Goal: Task Accomplishment & Management: Use online tool/utility

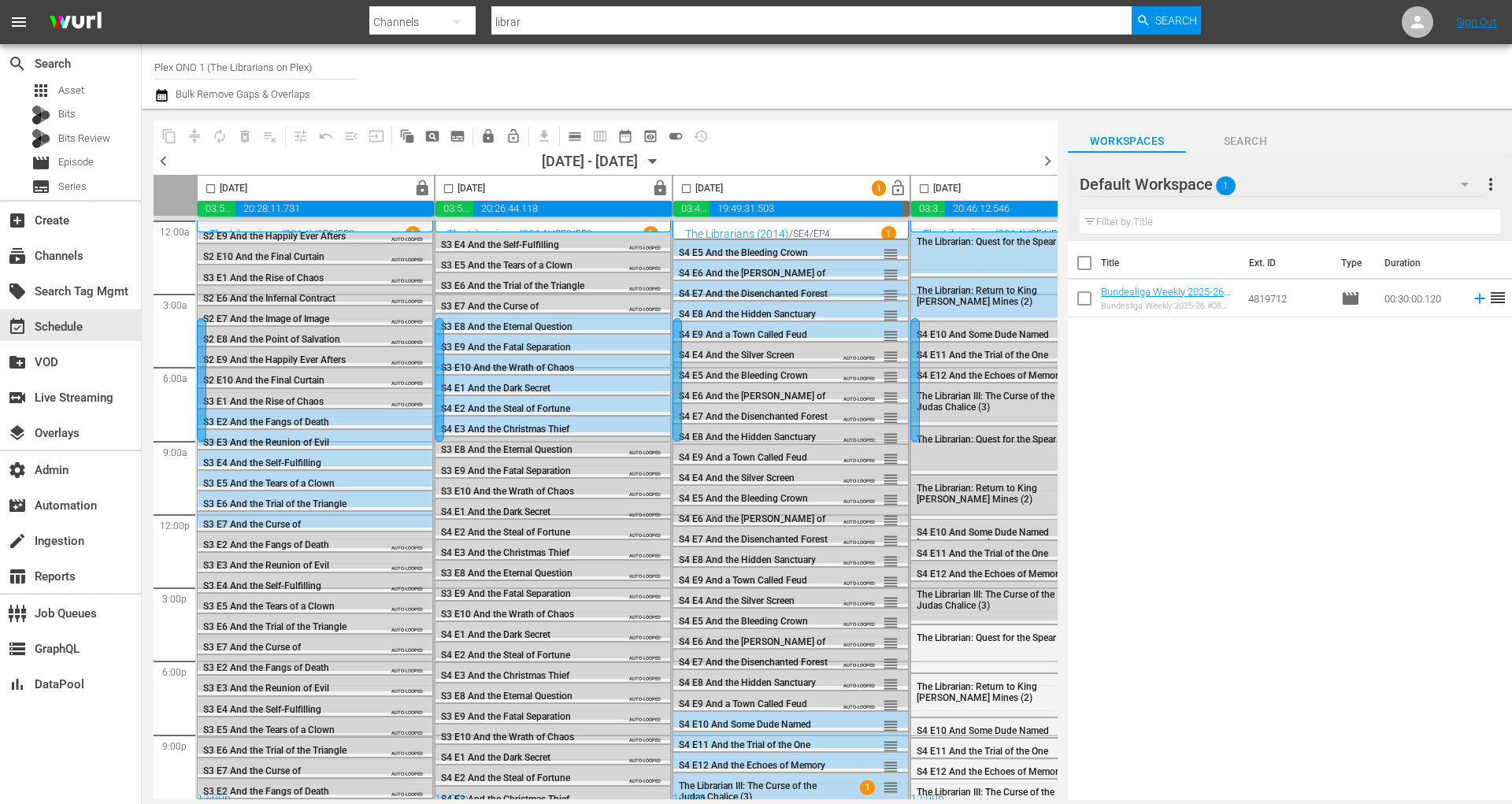
scroll to position [14, 0]
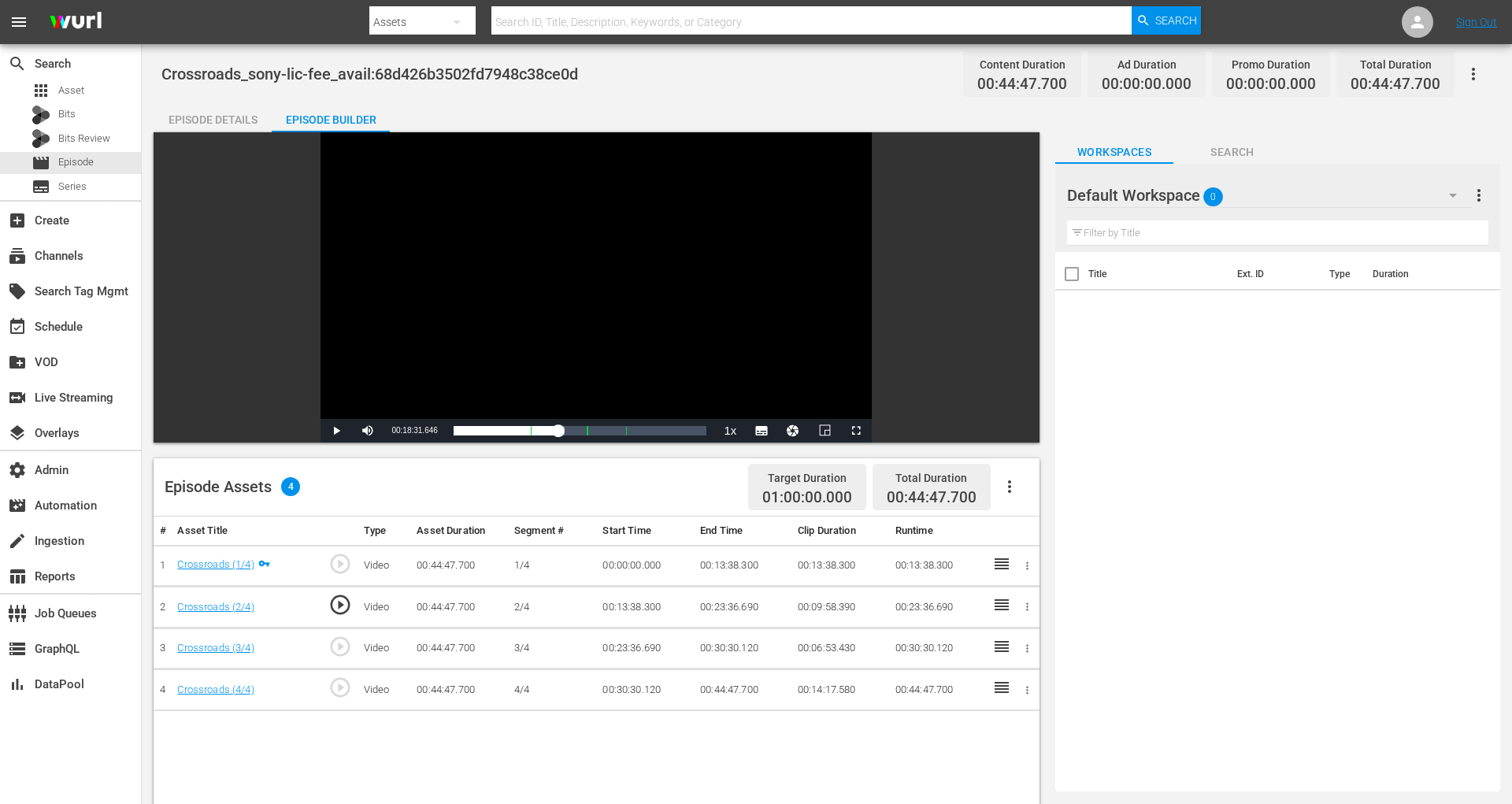
click at [205, 71] on span "Crossroads_sony-lic-fee_avail:68d426b3502fd7948c38ce0d" at bounding box center [369, 74] width 417 height 19
click at [1474, 79] on icon "button" at bounding box center [1474, 74] width 3 height 13
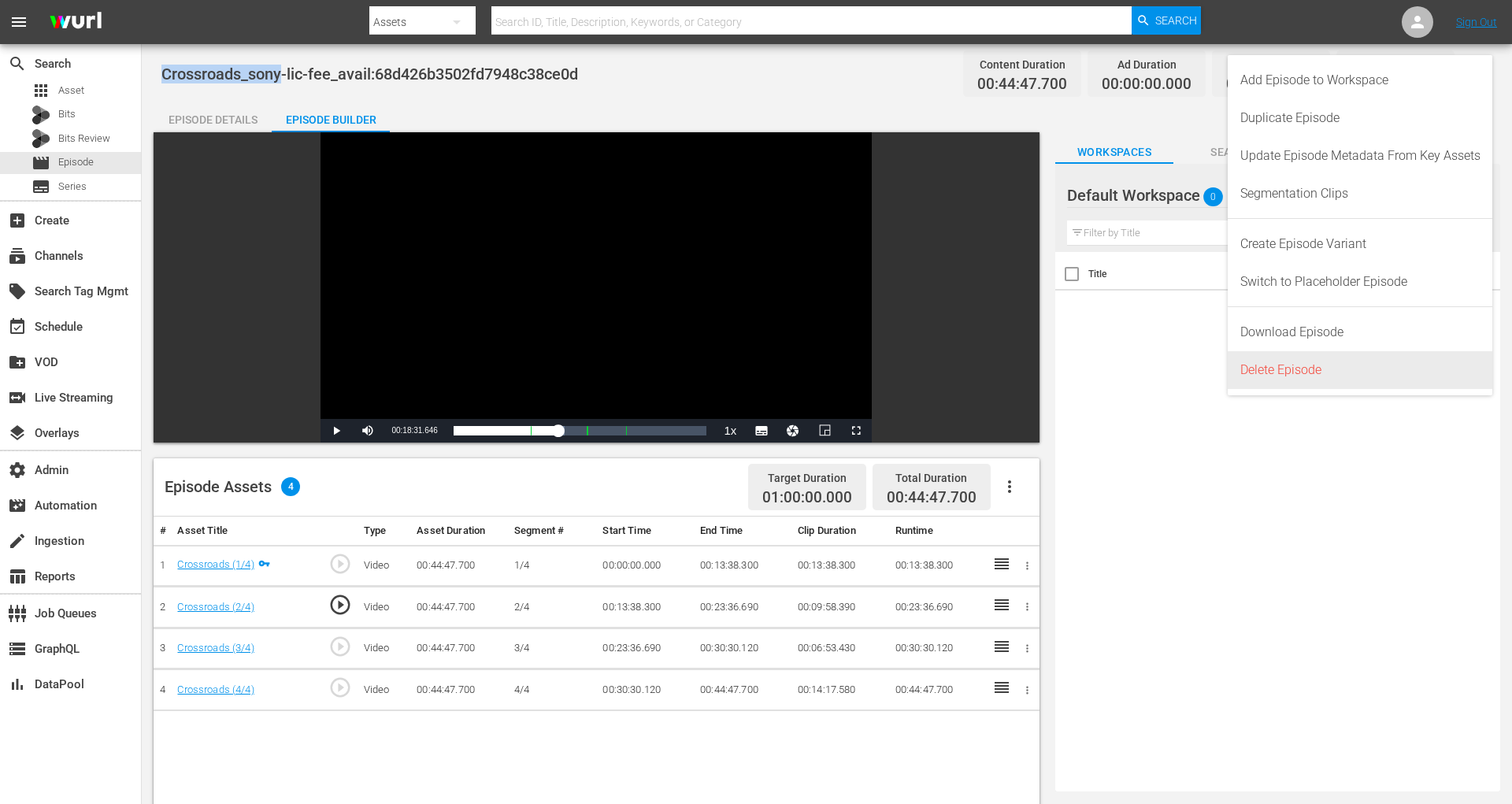
click at [1348, 361] on div "Delete Episode" at bounding box center [1360, 370] width 241 height 38
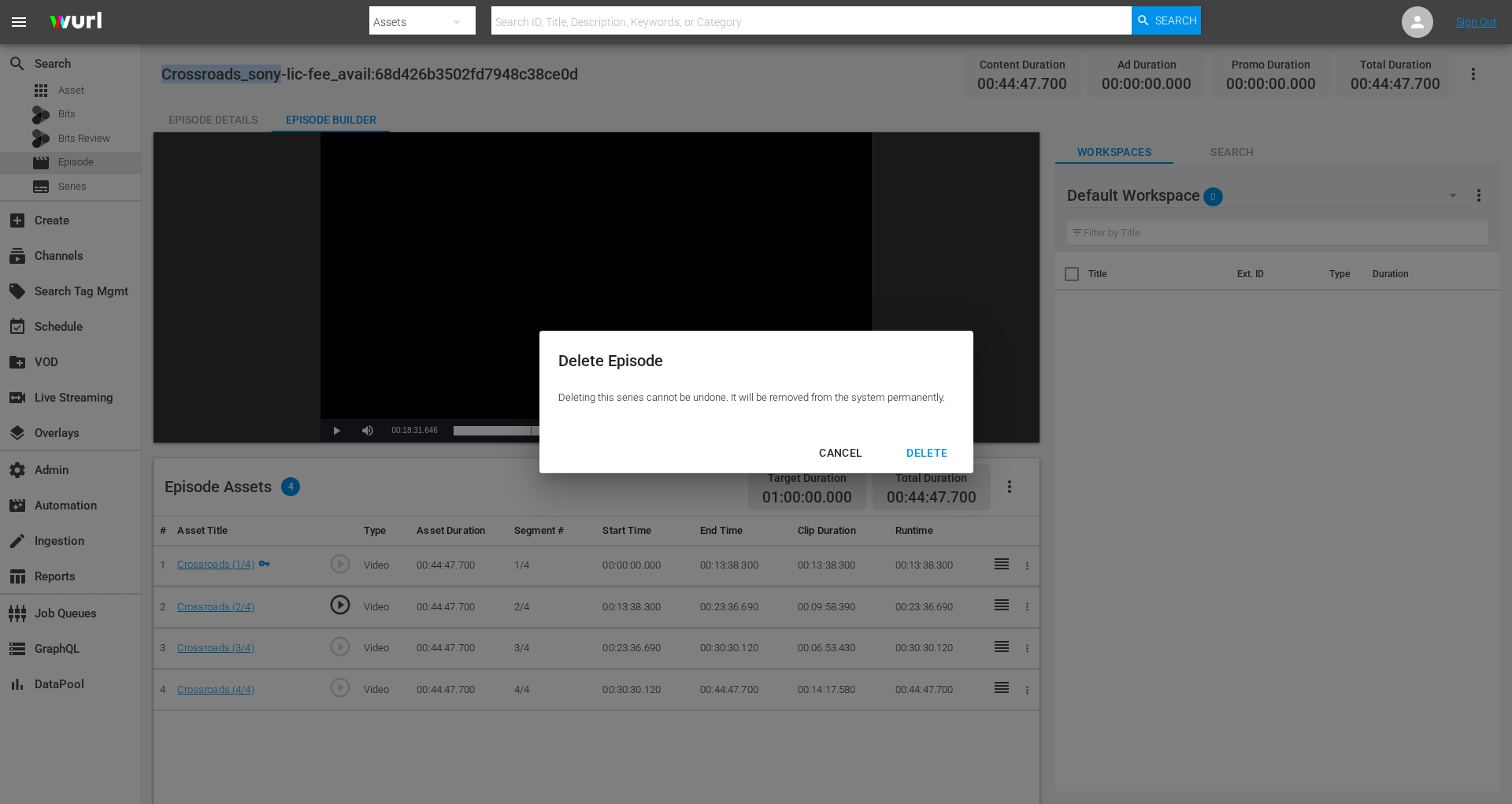
click at [948, 445] on div "DELETE" at bounding box center [927, 452] width 66 height 20
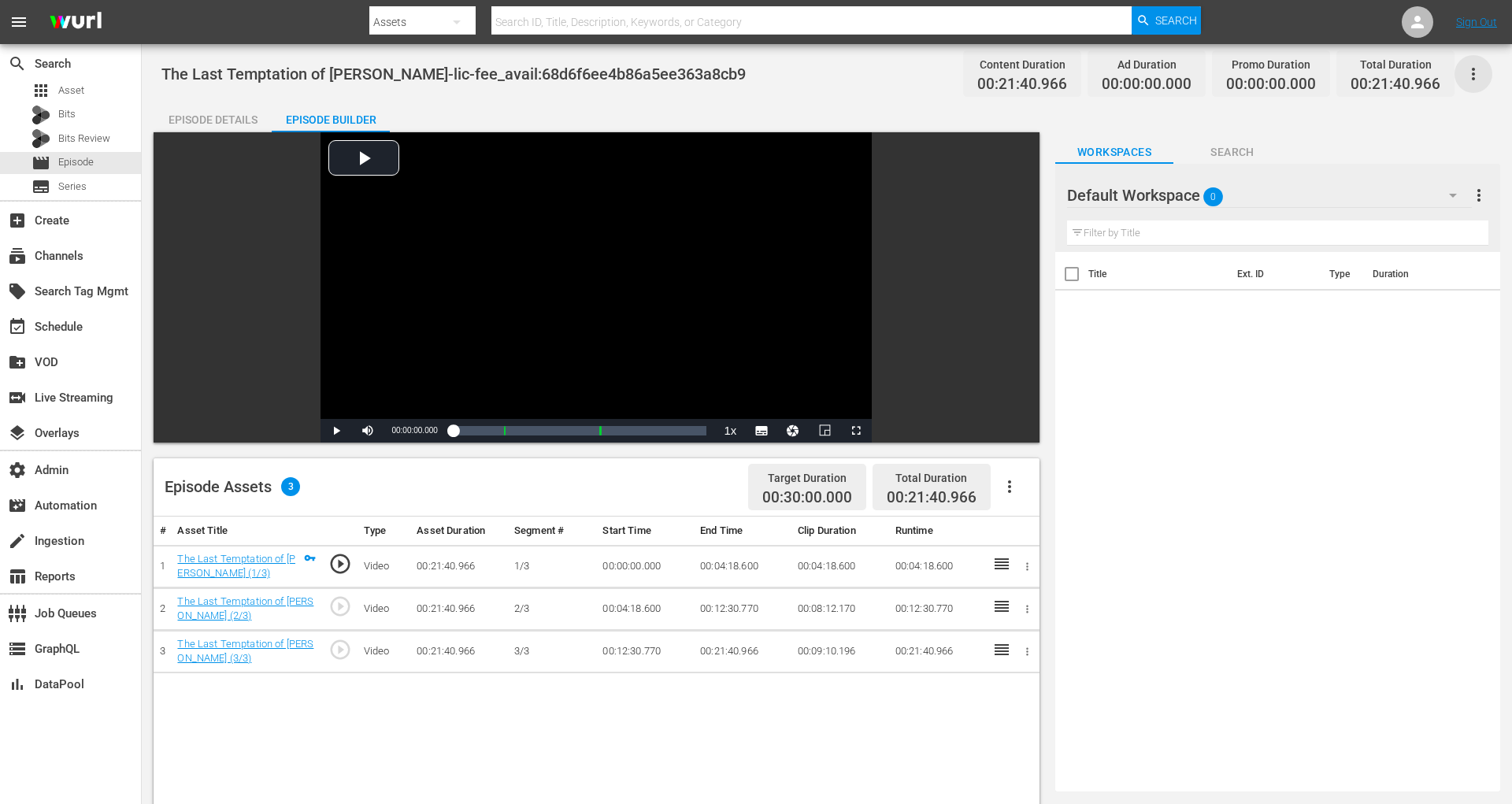
click at [1476, 71] on icon "button" at bounding box center [1474, 74] width 19 height 19
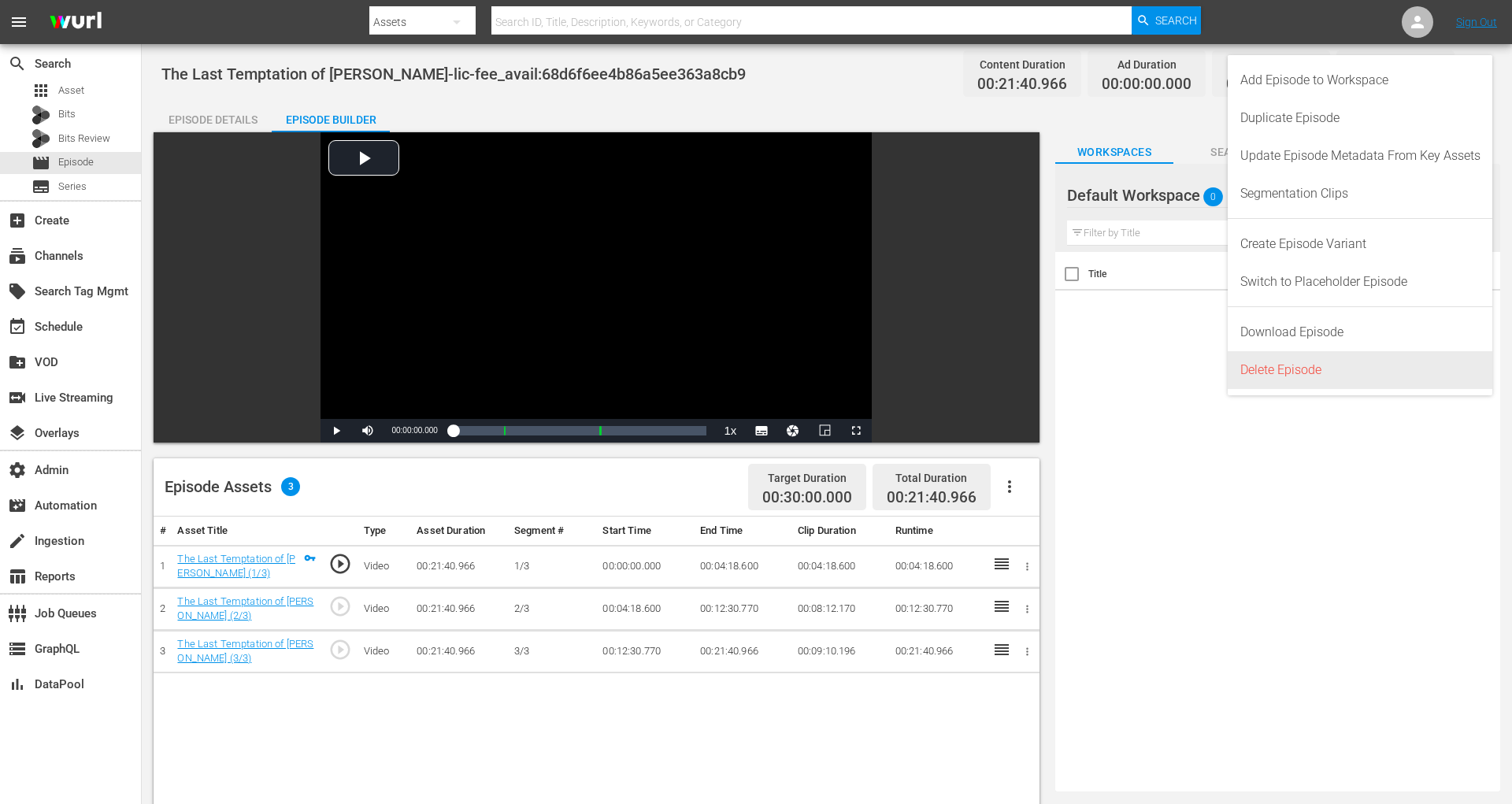
click at [1316, 371] on div "Delete Episode" at bounding box center [1360, 370] width 241 height 38
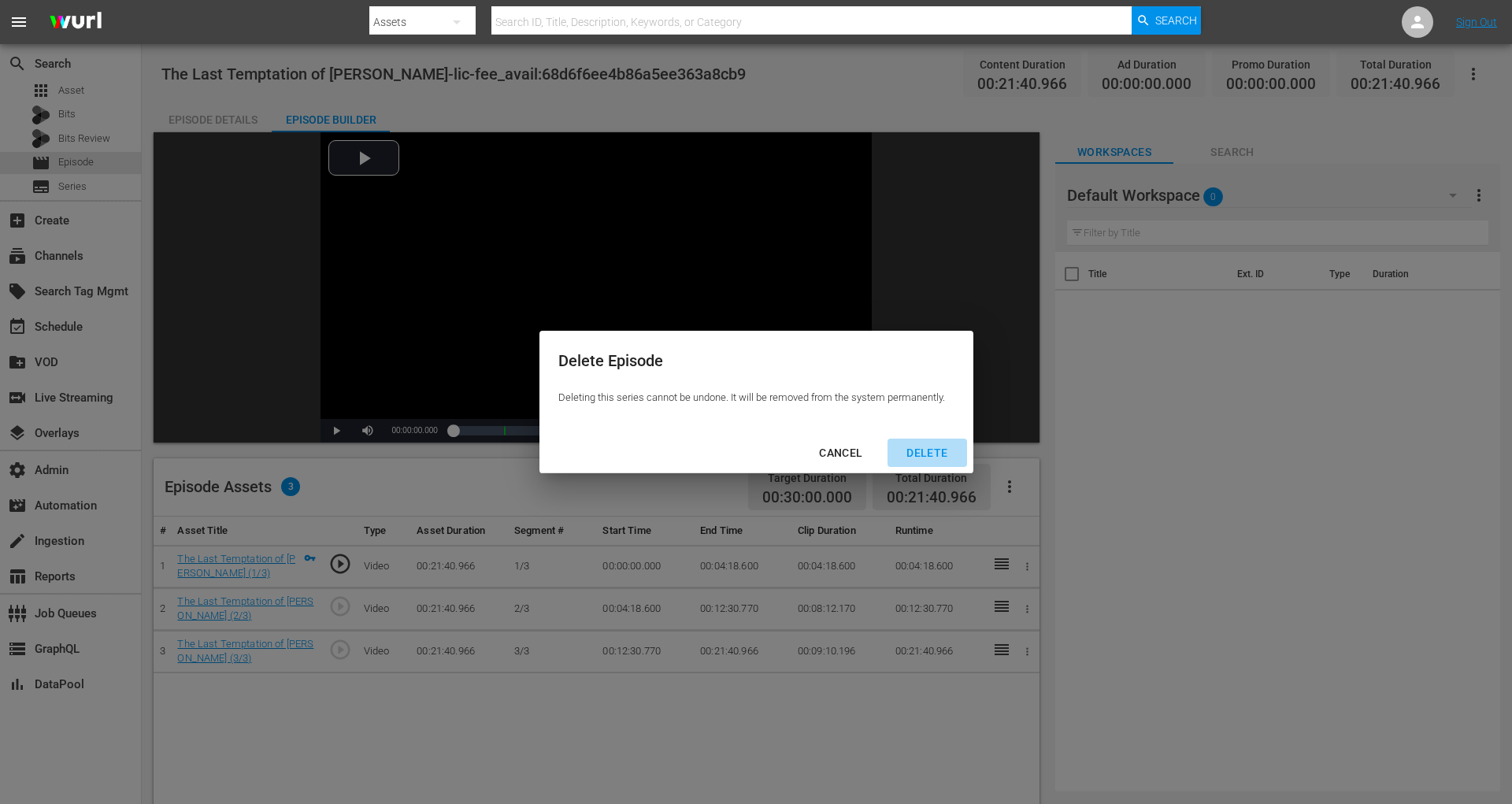
click at [939, 444] on div "DELETE" at bounding box center [927, 452] width 66 height 20
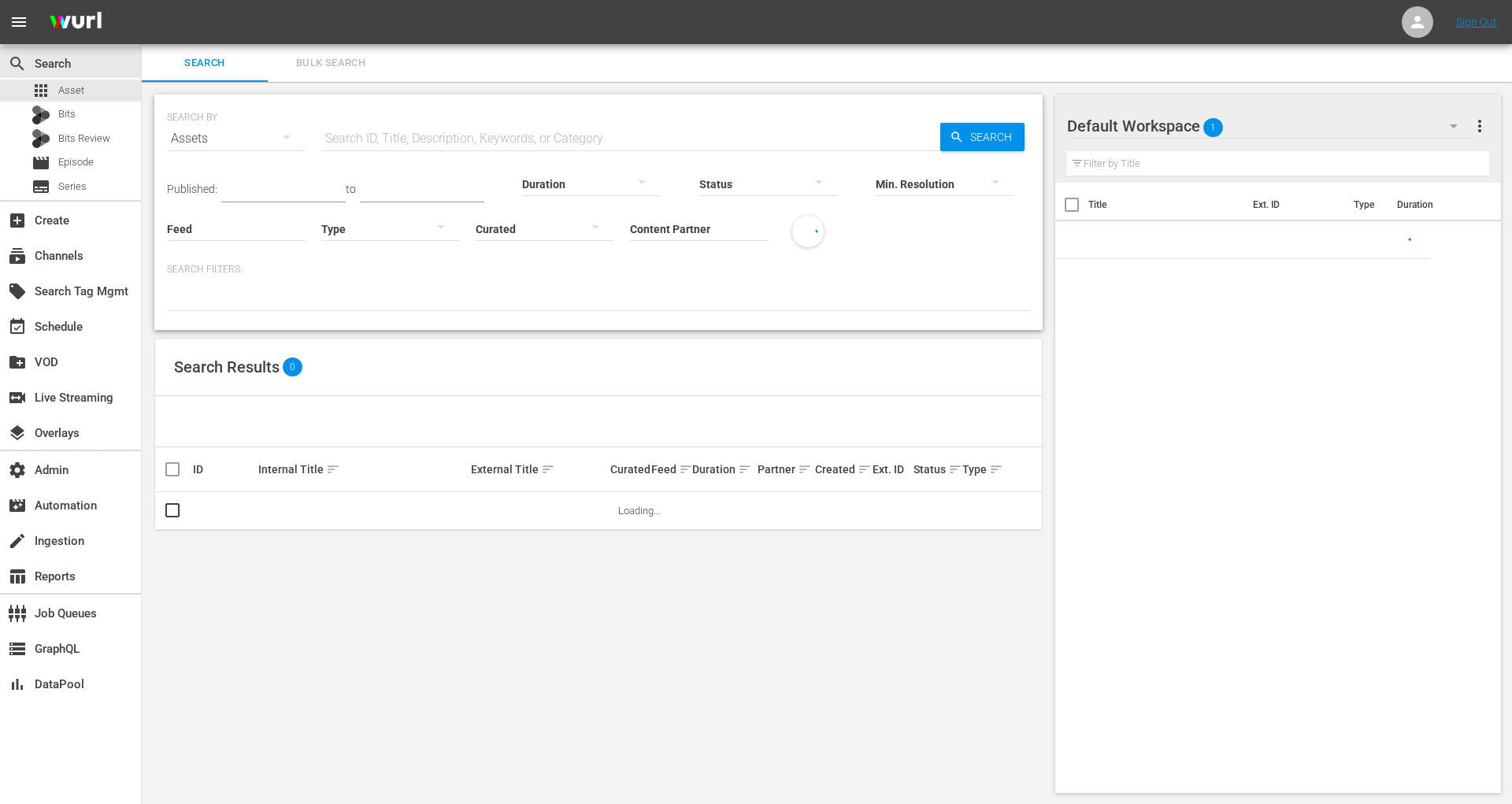
click at [401, 134] on input "text" at bounding box center [631, 139] width 619 height 38
paste input "Bundesliga-Special-2024-25-Show-03-Monthly-Strikers-Kane-Boniface-Guirassy-The-…"
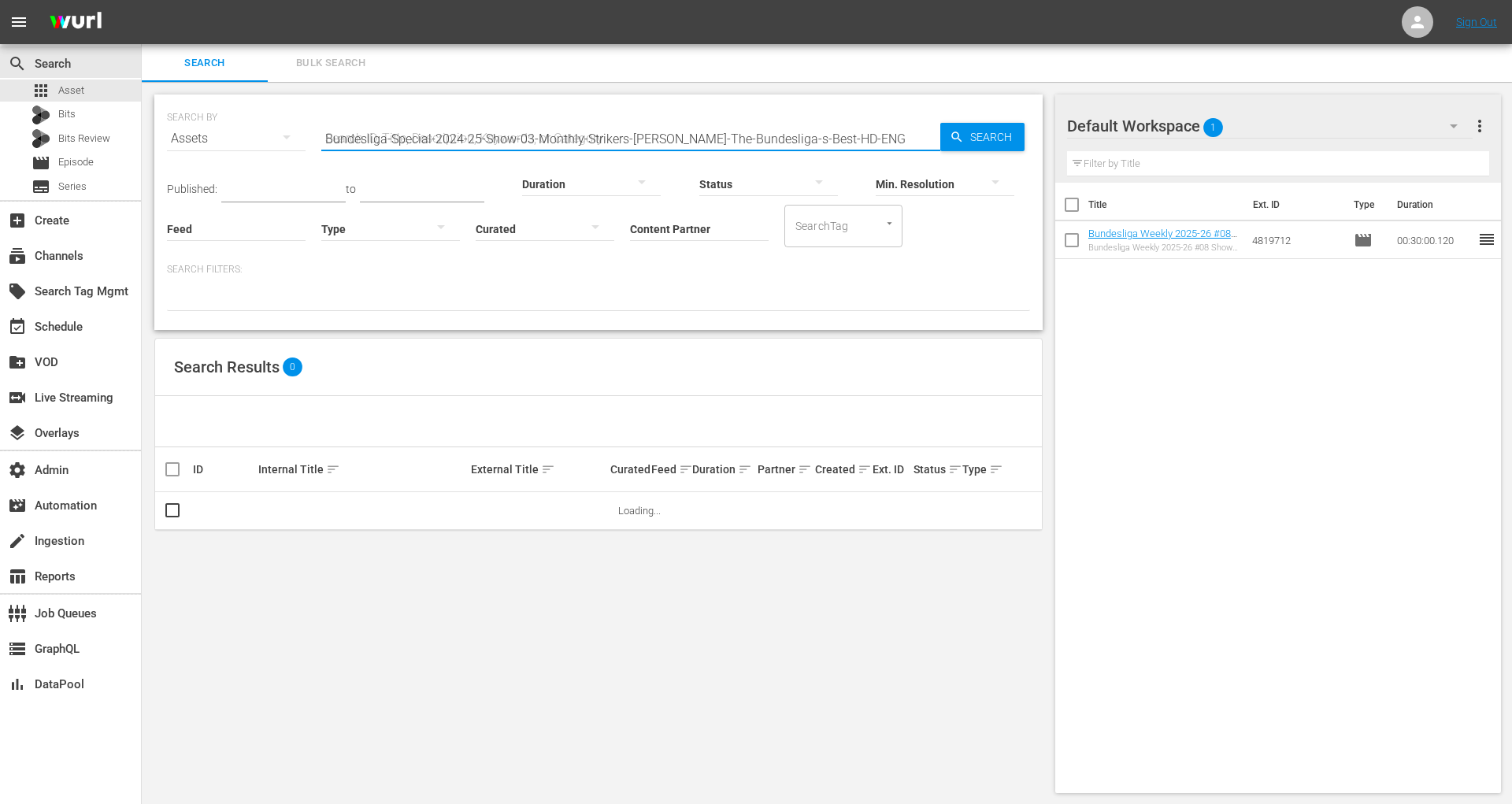
type input "Bundesliga-Special-2024-25-Show-03-Monthly-Strikers-Kane-Boniface-Guirassy-The-…"
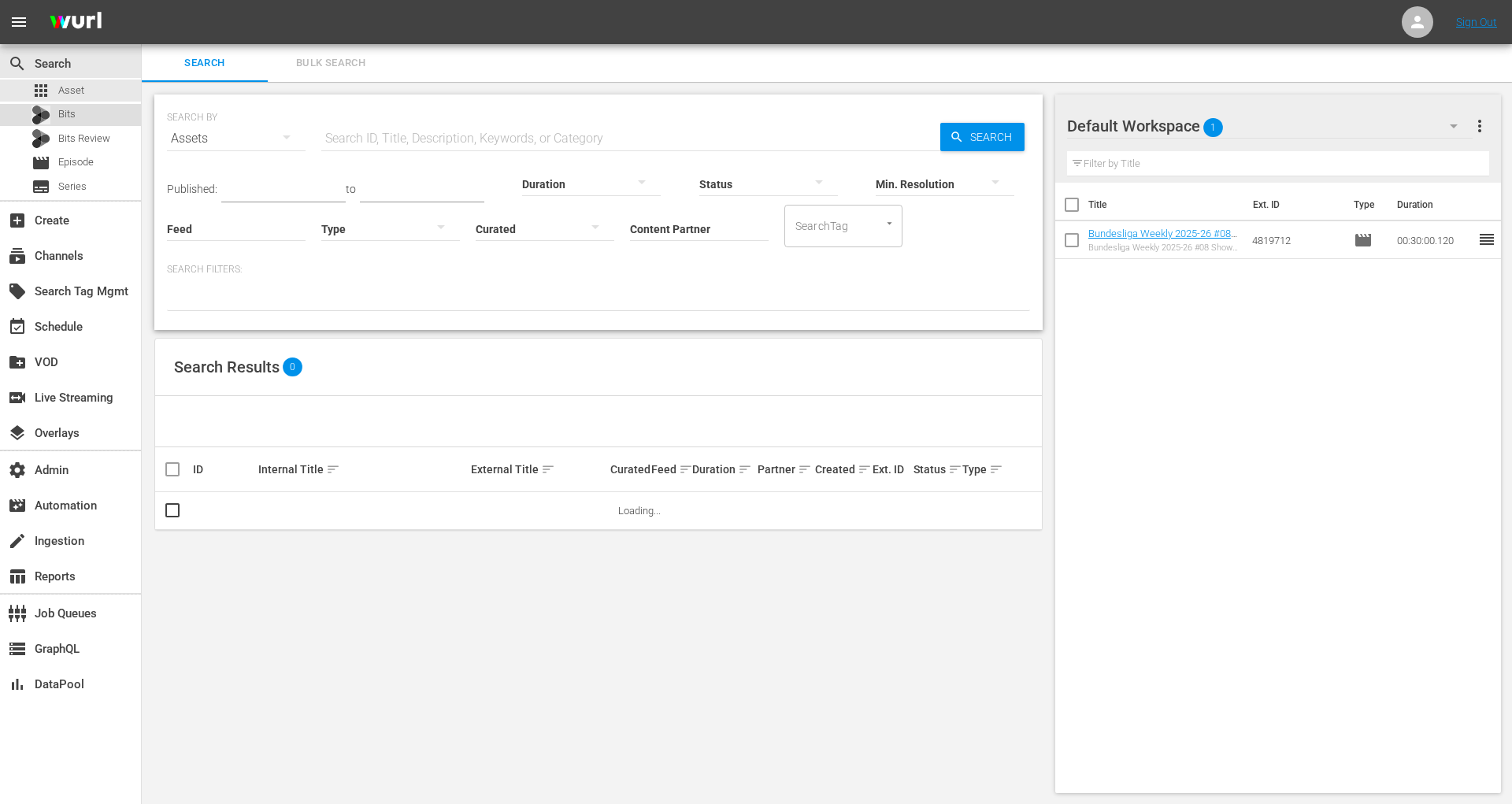
click at [128, 112] on div "Bits" at bounding box center [71, 115] width 141 height 22
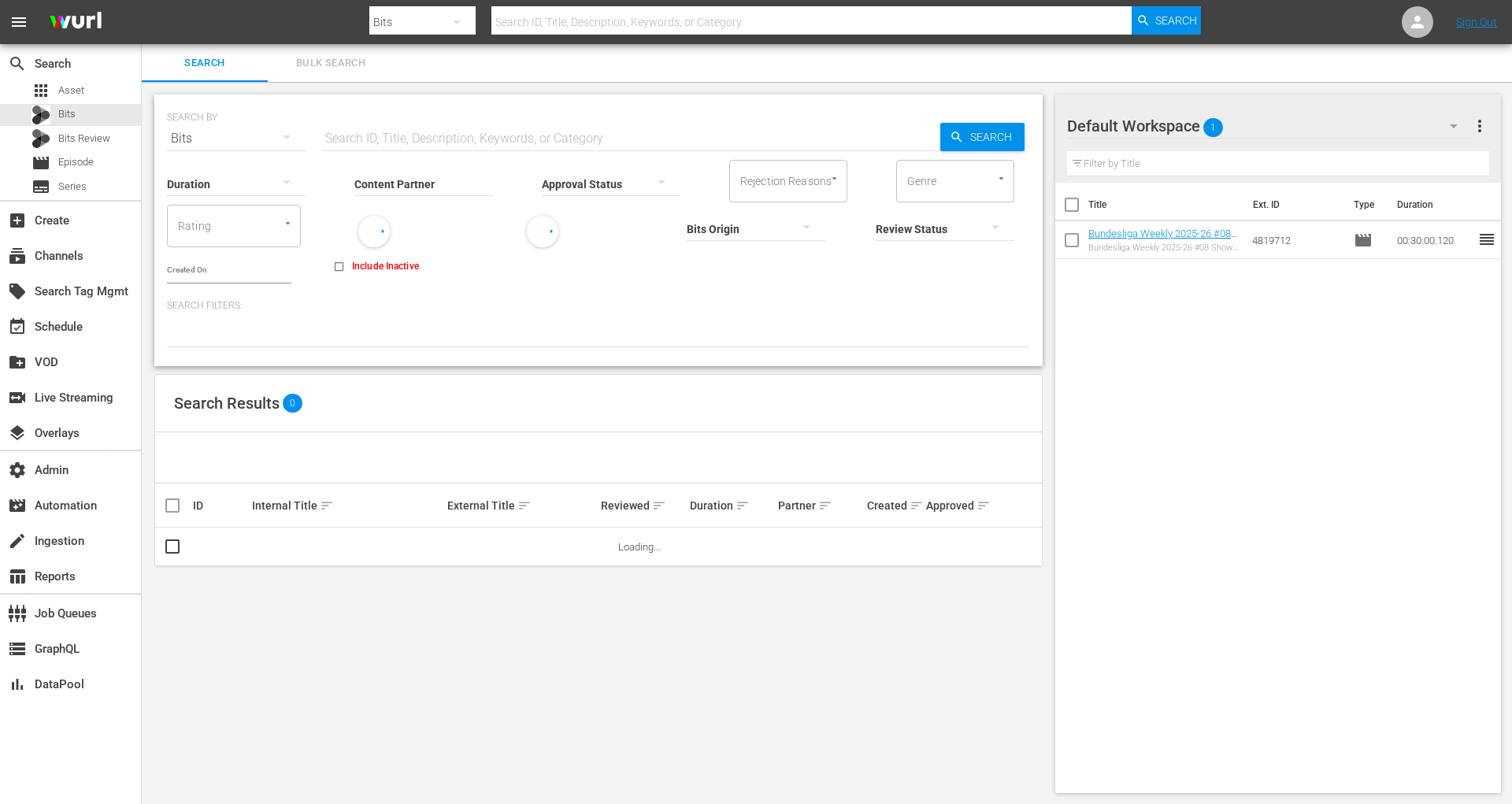
click at [443, 185] on input "Content Partner" at bounding box center [423, 184] width 139 height 56
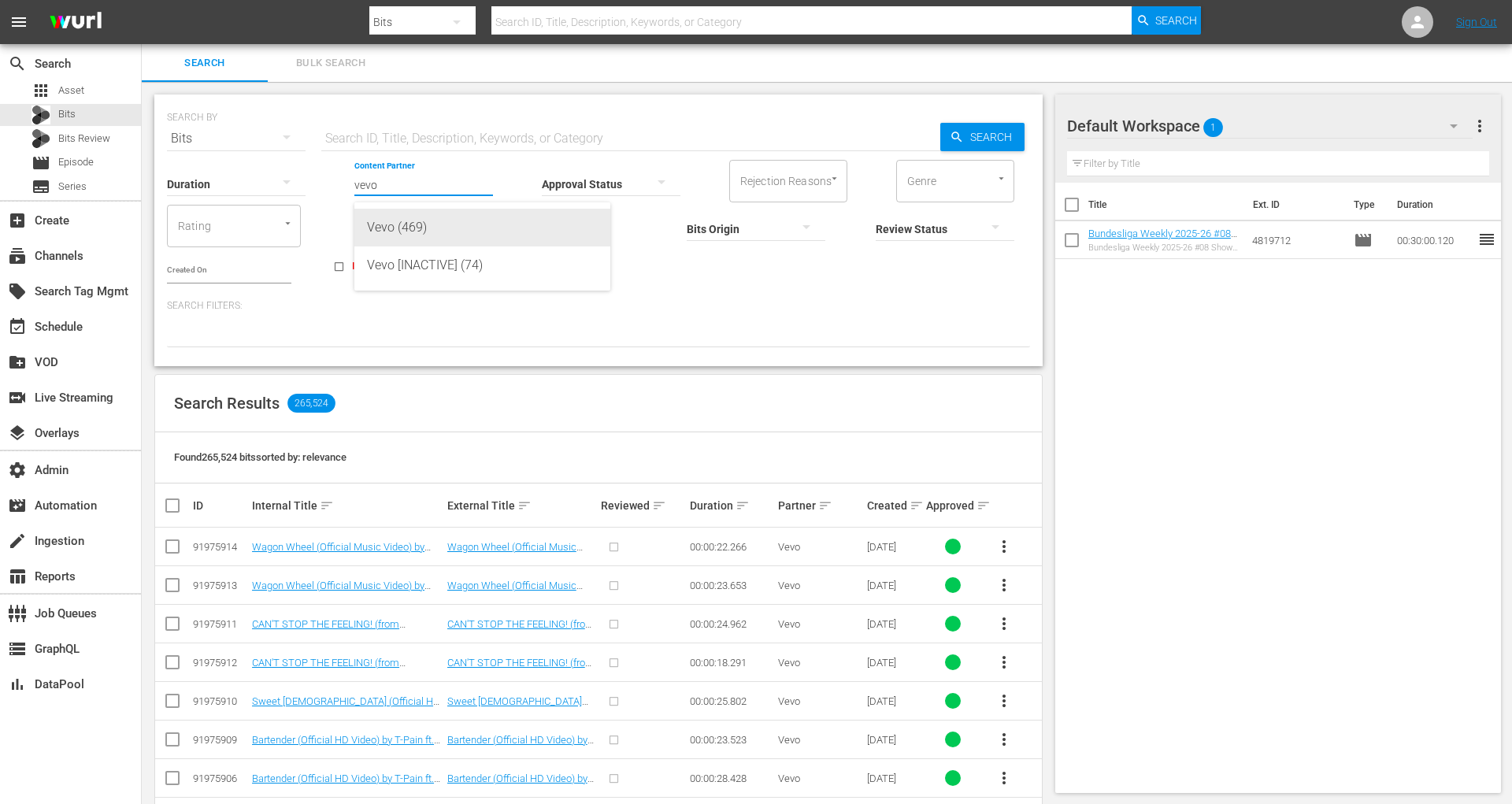
click at [460, 227] on div "Vevo (469)" at bounding box center [482, 228] width 231 height 38
type input "Vevo (469)"
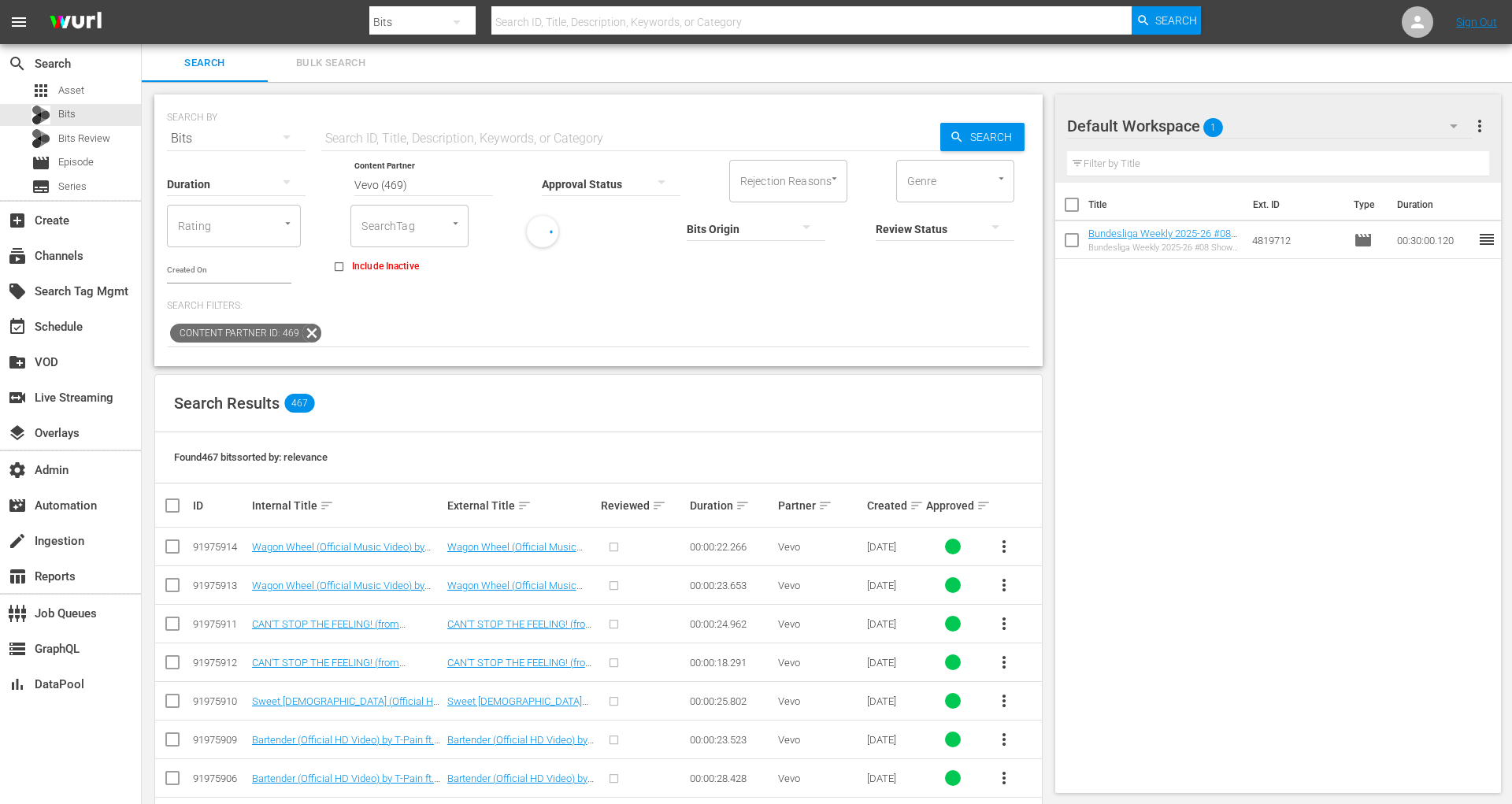
click at [1293, 293] on div "Title Ext. ID Type Duration Bundesliga Weekly 2025-26 #08 Show - Matchday #06 |…" at bounding box center [1279, 484] width 446 height 604
